Goal: Task Accomplishment & Management: Use online tool/utility

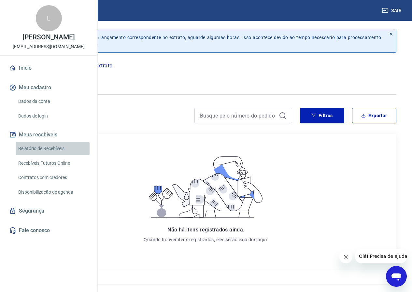
click at [57, 155] on link "Relatório de Recebíveis" at bounding box center [53, 148] width 74 height 13
